Goal: Find specific page/section: Find specific page/section

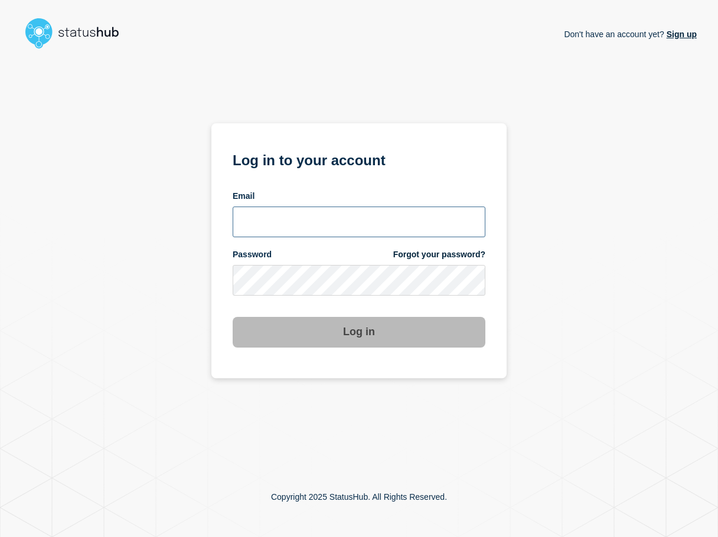
type input "xandra.martens@conexon.us"
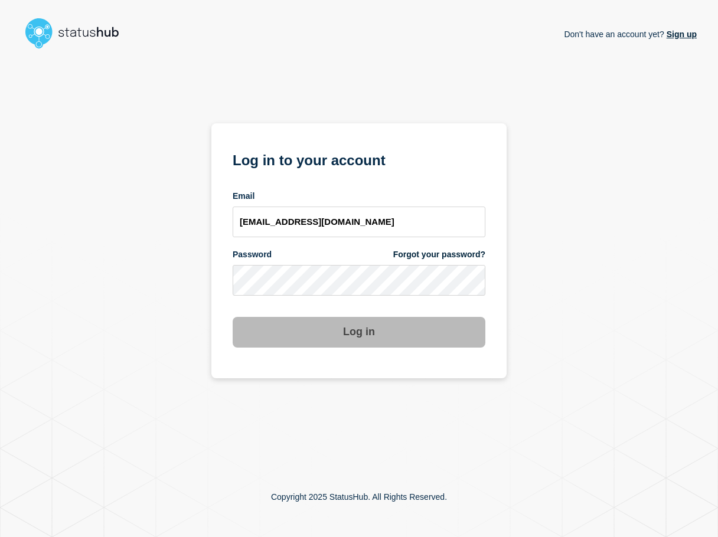
click at [295, 343] on button "Log in" at bounding box center [359, 332] width 253 height 31
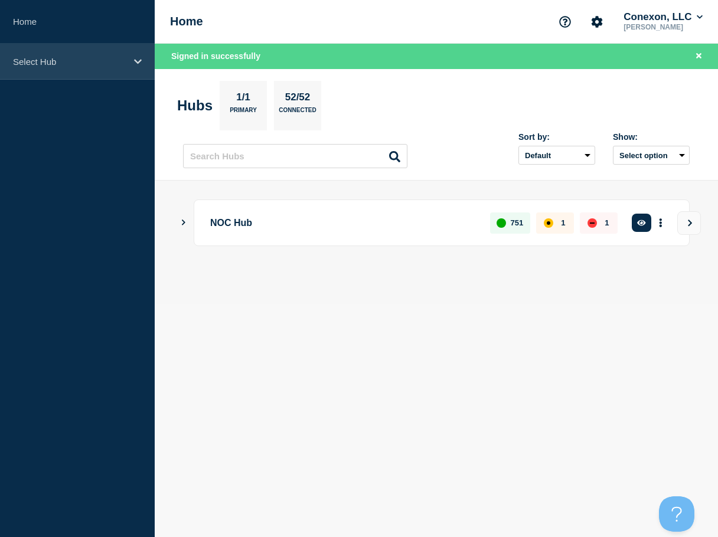
click at [86, 69] on div "Select Hub" at bounding box center [77, 62] width 155 height 36
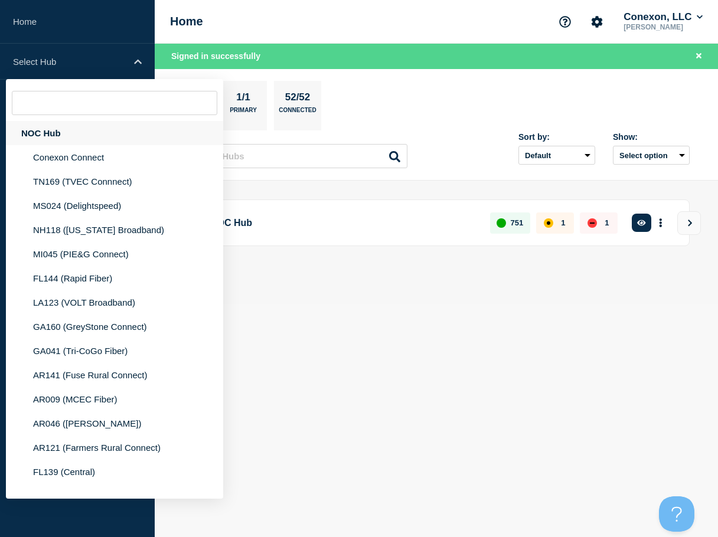
click at [67, 131] on div "NOC Hub" at bounding box center [114, 133] width 217 height 24
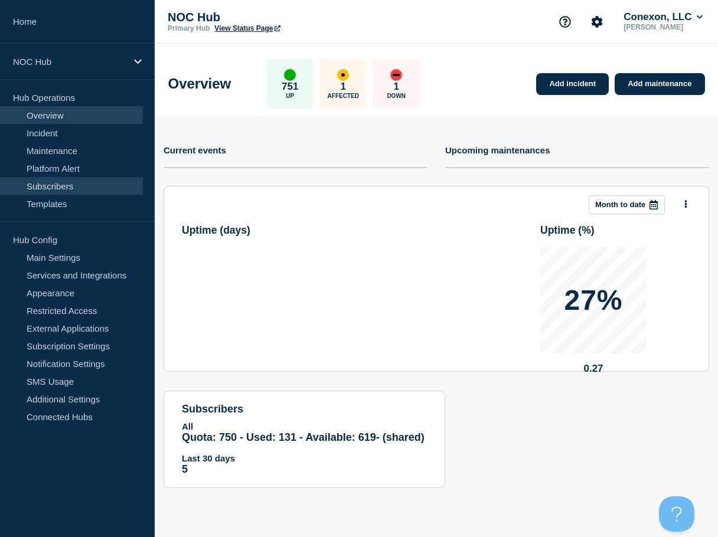
click at [54, 185] on link "Subscribers" at bounding box center [71, 186] width 143 height 18
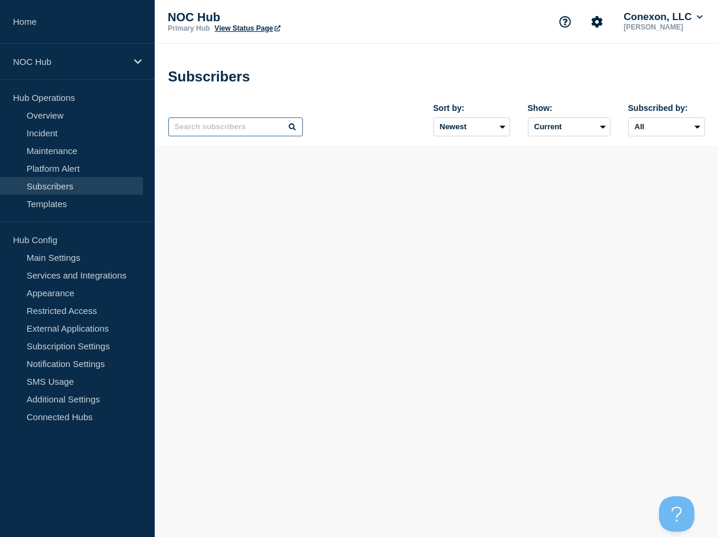
click at [221, 131] on input "text" at bounding box center [235, 127] width 135 height 19
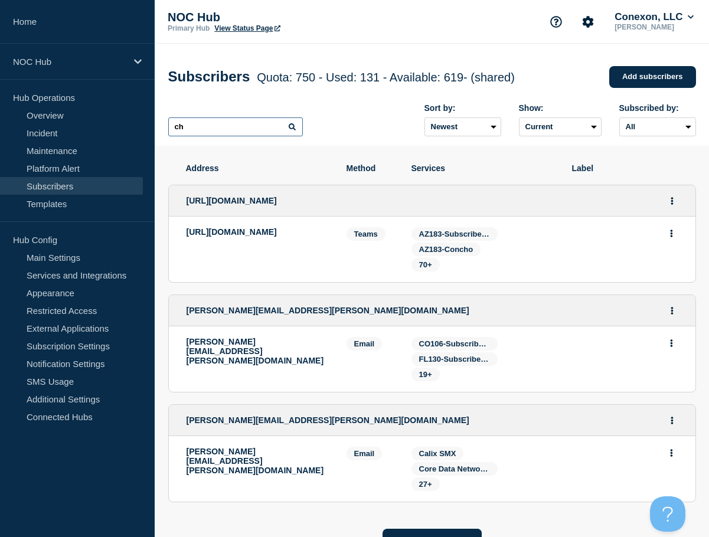
type input "c"
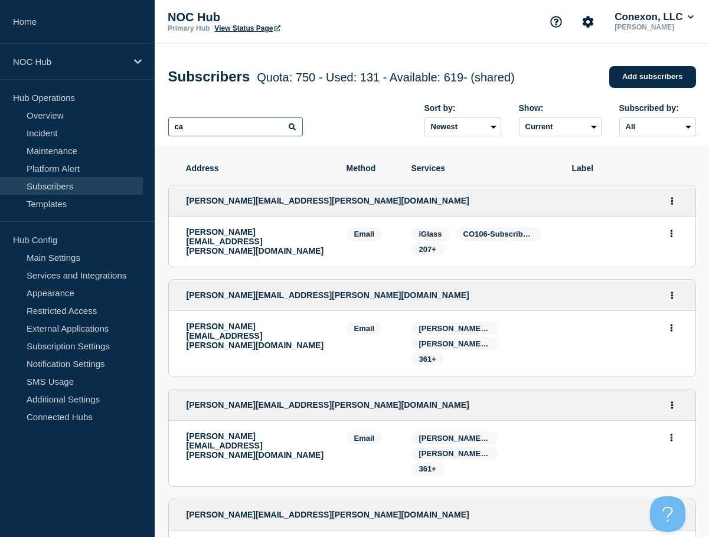
type input "c"
click at [203, 131] on input "text" at bounding box center [235, 127] width 135 height 19
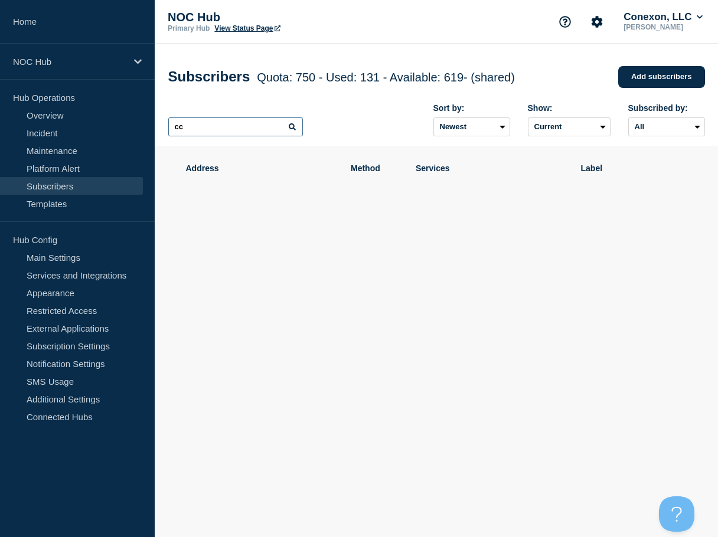
type input "c"
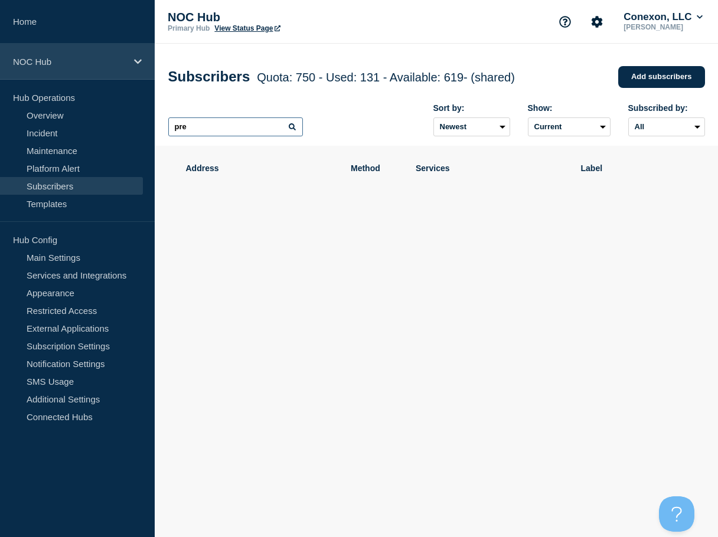
type input "pre"
click at [102, 59] on p "NOC Hub" at bounding box center [69, 62] width 113 height 10
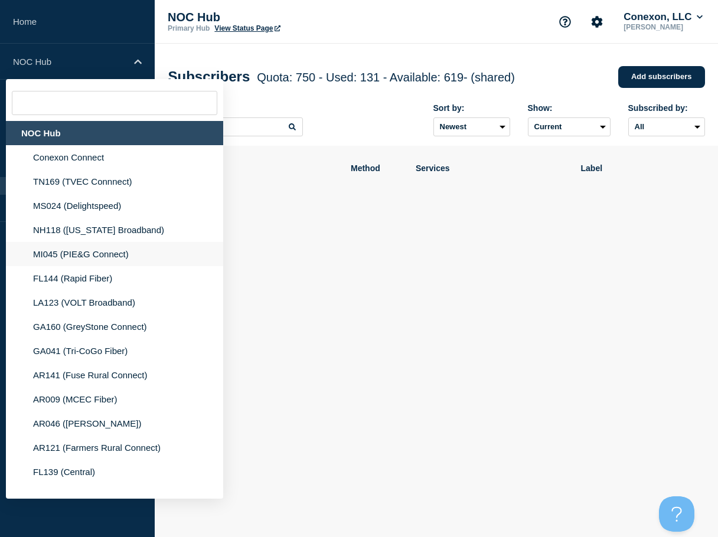
click at [74, 266] on li "MI045 (PIE&G Connect)" at bounding box center [114, 278] width 217 height 24
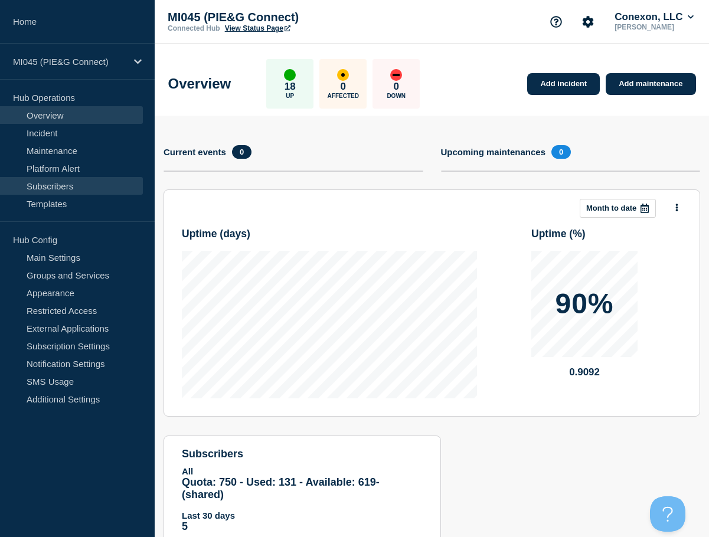
click at [60, 186] on link "Subscribers" at bounding box center [71, 186] width 143 height 18
